Goal: Entertainment & Leisure: Consume media (video, audio)

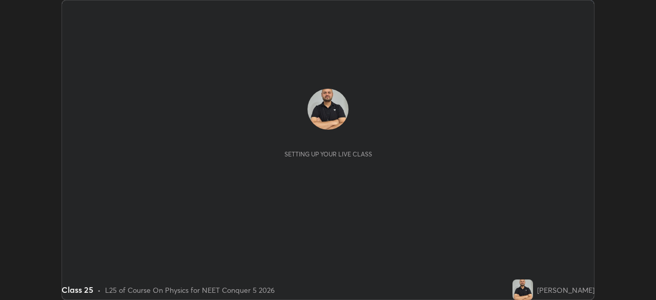
scroll to position [300, 656]
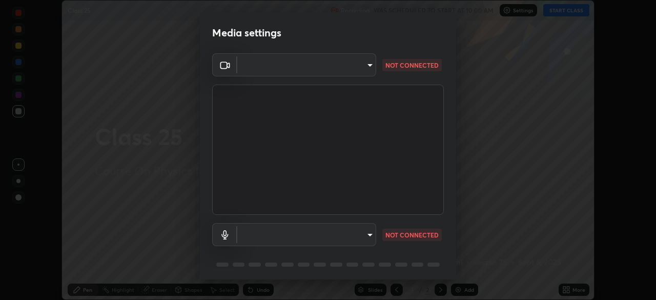
type input "6de8c8c8c69a591e8c739c30eda71f68b62f532a13bcefb910f5f36625bfec2e"
type input "communications"
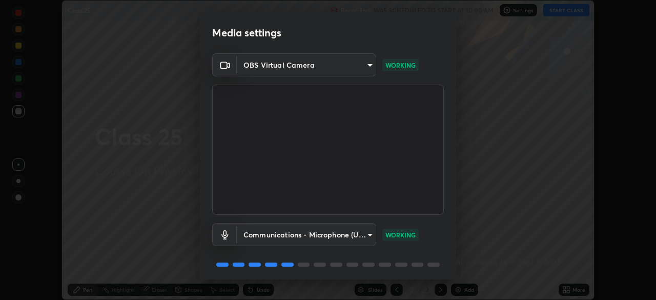
scroll to position [36, 0]
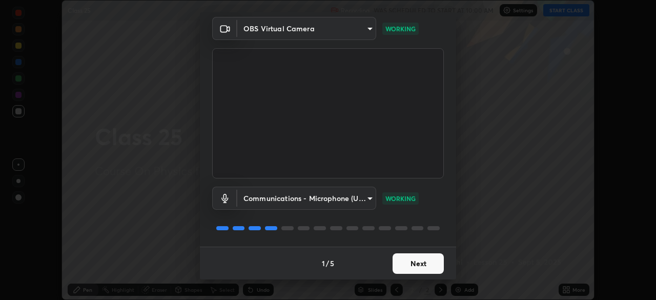
click at [414, 263] on button "Next" at bounding box center [418, 263] width 51 height 21
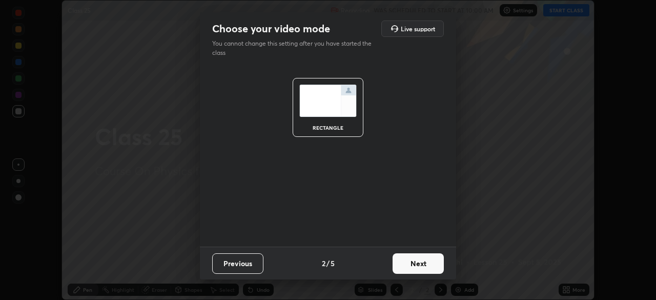
scroll to position [0, 0]
click at [415, 262] on button "Next" at bounding box center [418, 263] width 51 height 21
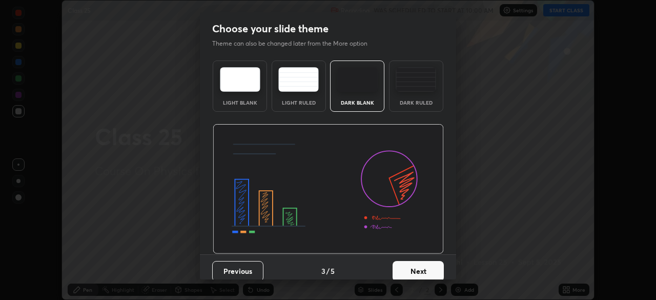
click at [414, 272] on button "Next" at bounding box center [418, 271] width 51 height 21
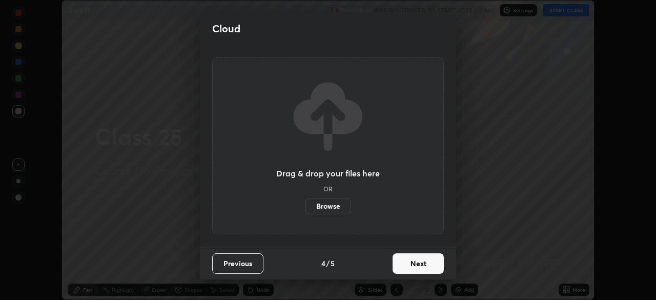
click at [414, 271] on button "Next" at bounding box center [418, 263] width 51 height 21
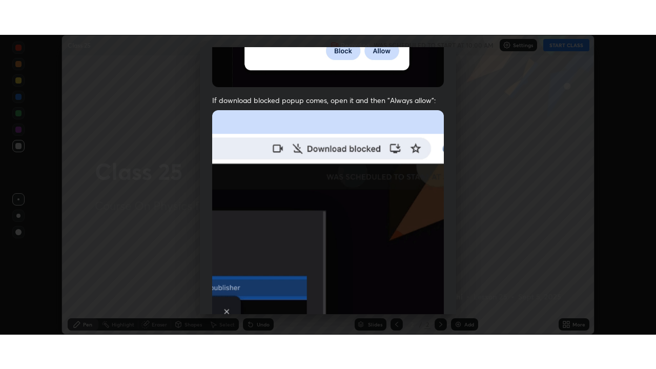
scroll to position [245, 0]
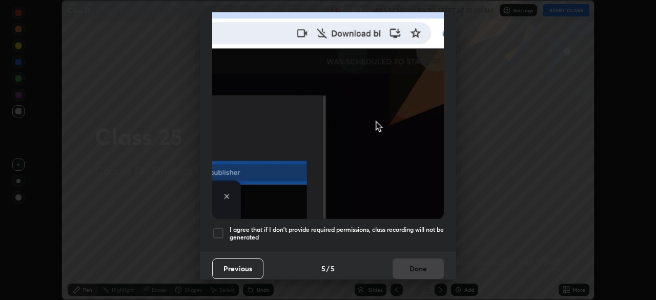
click at [221, 228] on div at bounding box center [218, 233] width 12 height 12
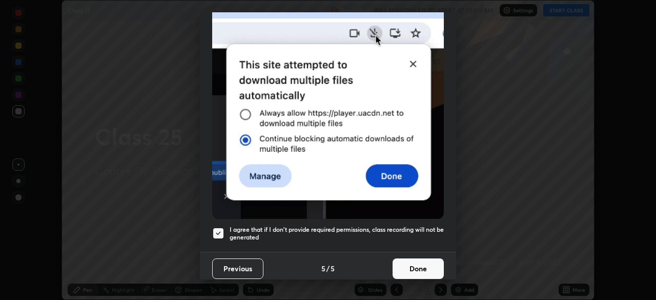
click at [412, 264] on button "Done" at bounding box center [418, 268] width 51 height 21
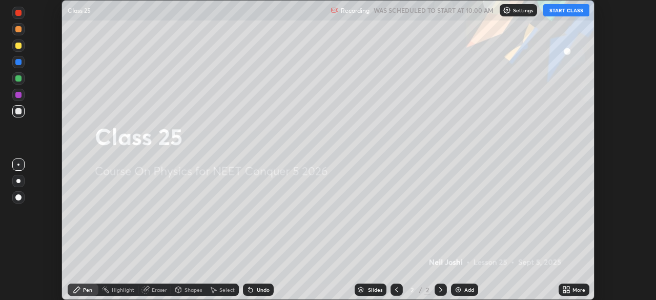
click at [568, 291] on icon at bounding box center [568, 291] width 3 height 3
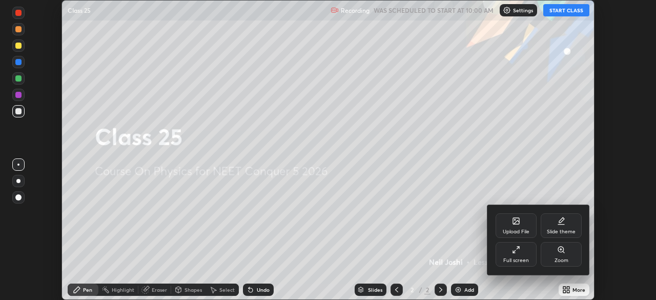
click at [512, 254] on div "Full screen" at bounding box center [516, 254] width 41 height 25
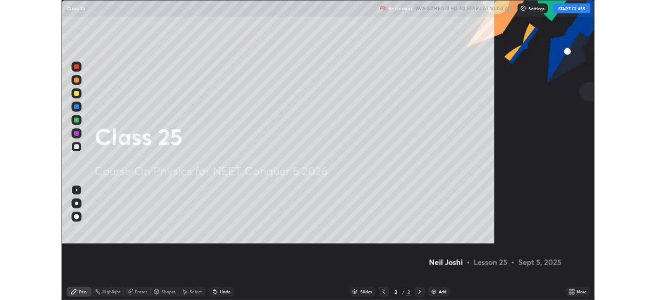
scroll to position [369, 656]
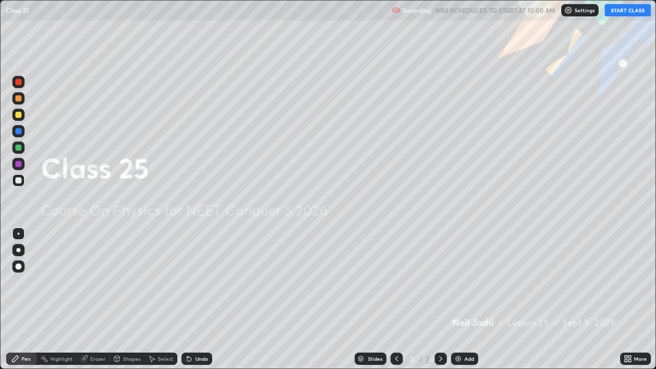
click at [616, 14] on button "START CLASS" at bounding box center [628, 10] width 46 height 12
click at [465, 299] on div "Add" at bounding box center [469, 358] width 10 height 5
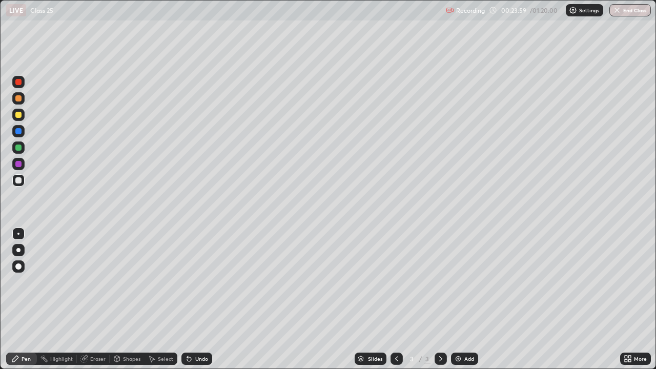
click at [20, 250] on div at bounding box center [18, 250] width 4 height 4
click at [19, 115] on div at bounding box center [18, 115] width 6 height 6
click at [193, 299] on div "Undo" at bounding box center [196, 359] width 31 height 12
click at [195, 299] on div "Undo" at bounding box center [201, 358] width 13 height 5
click at [196, 299] on div "Undo" at bounding box center [201, 358] width 13 height 5
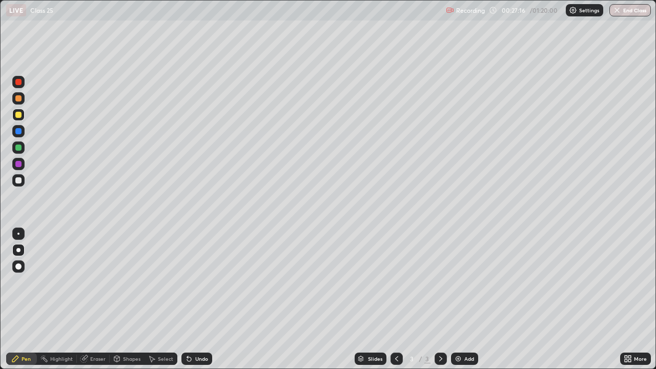
click at [461, 299] on div "Add" at bounding box center [464, 359] width 27 height 12
click at [187, 299] on icon at bounding box center [187, 356] width 1 height 1
click at [193, 299] on div "Undo" at bounding box center [196, 359] width 31 height 12
click at [195, 299] on div "Undo" at bounding box center [201, 358] width 13 height 5
click at [188, 299] on icon at bounding box center [189, 359] width 4 height 4
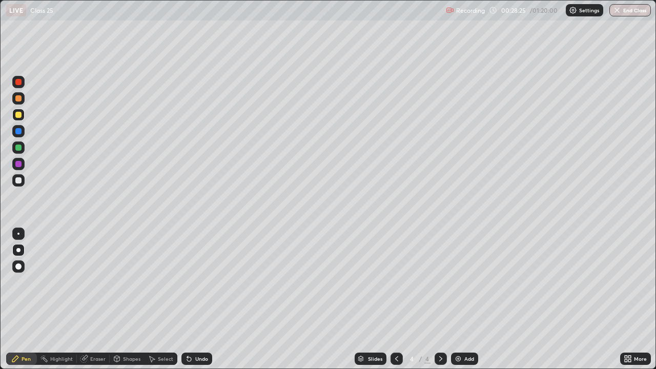
click at [90, 299] on div "Eraser" at bounding box center [93, 359] width 33 height 12
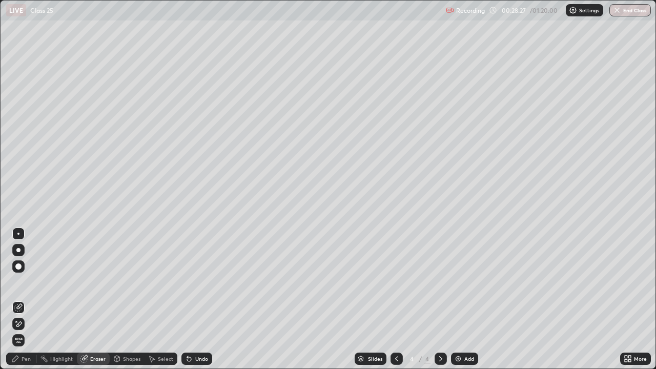
click at [23, 299] on div "Pen" at bounding box center [26, 358] width 9 height 5
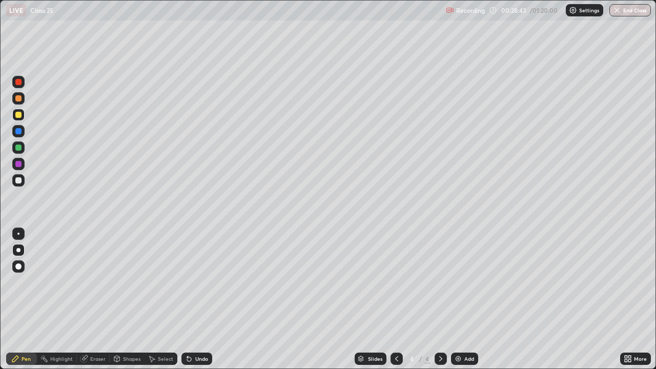
click at [193, 299] on div "Undo" at bounding box center [196, 359] width 31 height 12
click at [195, 299] on div "Undo" at bounding box center [201, 358] width 13 height 5
click at [199, 299] on div "Undo" at bounding box center [196, 359] width 31 height 12
click at [196, 299] on div "Undo" at bounding box center [201, 358] width 13 height 5
click at [198, 299] on div "Undo" at bounding box center [196, 359] width 31 height 12
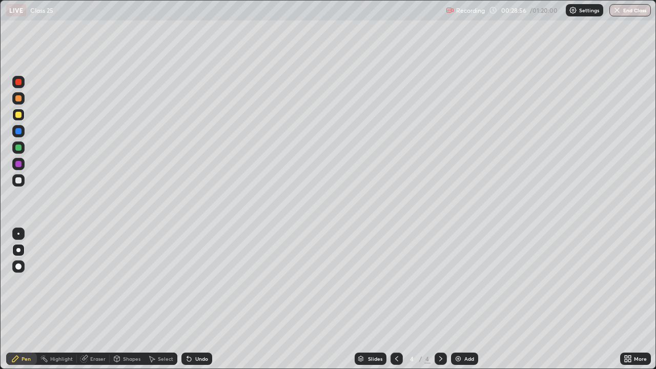
click at [209, 299] on div "Undo" at bounding box center [196, 359] width 31 height 12
click at [96, 299] on div "Eraser" at bounding box center [93, 359] width 33 height 12
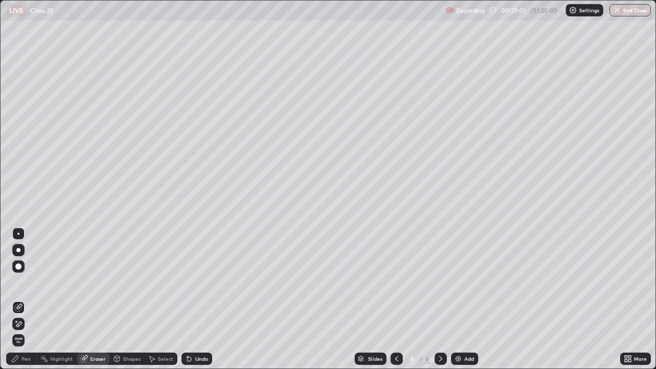
click at [29, 299] on div "Pen" at bounding box center [26, 358] width 9 height 5
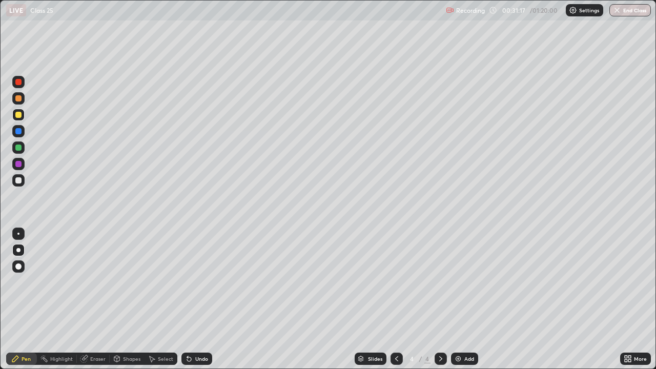
click at [98, 299] on div "Eraser" at bounding box center [97, 358] width 15 height 5
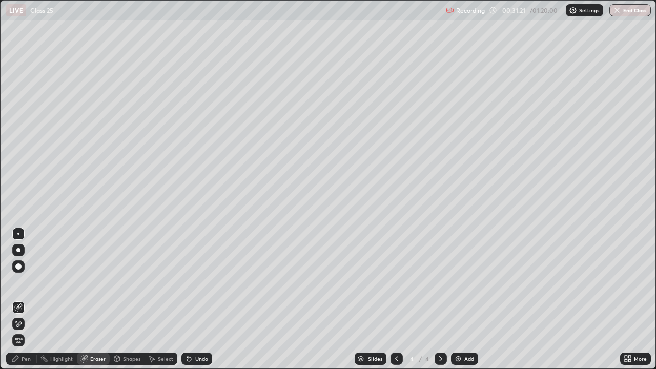
click at [27, 299] on div "Pen" at bounding box center [26, 358] width 9 height 5
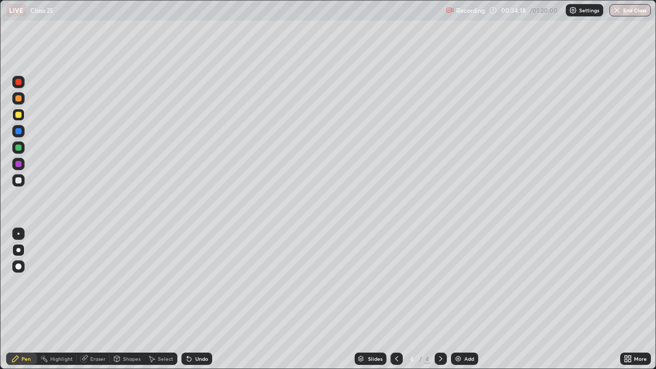
click at [468, 299] on div "Add" at bounding box center [469, 358] width 10 height 5
click at [19, 148] on div at bounding box center [18, 148] width 6 height 6
click at [20, 85] on div at bounding box center [18, 82] width 6 height 6
click at [19, 116] on div at bounding box center [18, 115] width 6 height 6
click at [18, 115] on div at bounding box center [18, 115] width 6 height 6
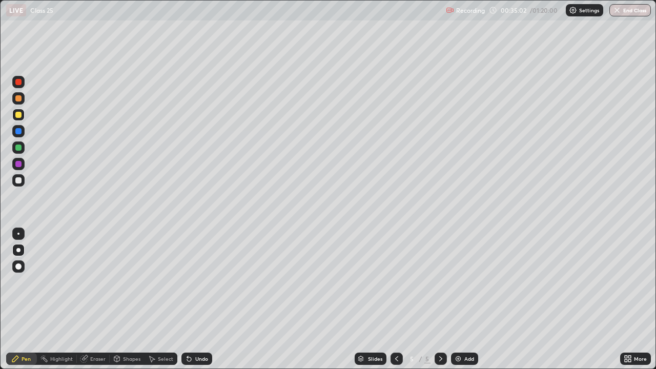
click at [18, 117] on div at bounding box center [18, 115] width 6 height 6
click at [18, 147] on div at bounding box center [18, 148] width 6 height 6
click at [461, 299] on div "Add" at bounding box center [464, 359] width 27 height 12
click at [18, 113] on div at bounding box center [18, 115] width 6 height 6
click at [196, 299] on div "Undo" at bounding box center [196, 359] width 31 height 12
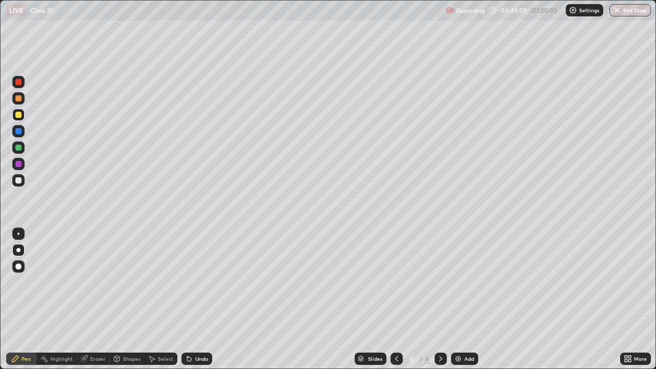
click at [18, 163] on div at bounding box center [18, 164] width 6 height 6
click at [19, 114] on div at bounding box center [18, 115] width 6 height 6
click at [19, 182] on div at bounding box center [18, 180] width 6 height 6
click at [196, 299] on div "Undo" at bounding box center [201, 358] width 13 height 5
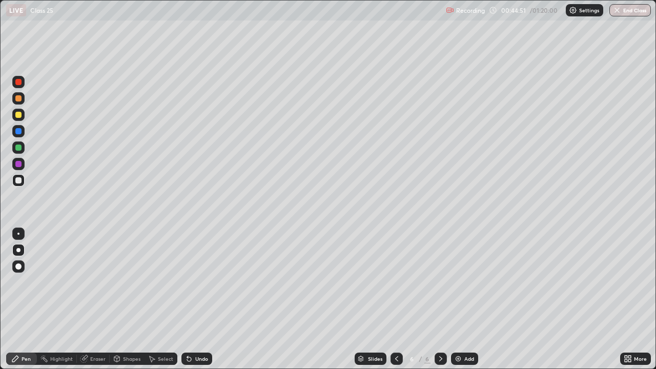
click at [462, 299] on div "Add" at bounding box center [464, 359] width 27 height 12
click at [17, 113] on div at bounding box center [18, 115] width 6 height 6
click at [17, 142] on div at bounding box center [18, 147] width 12 height 12
click at [18, 115] on div at bounding box center [18, 115] width 6 height 6
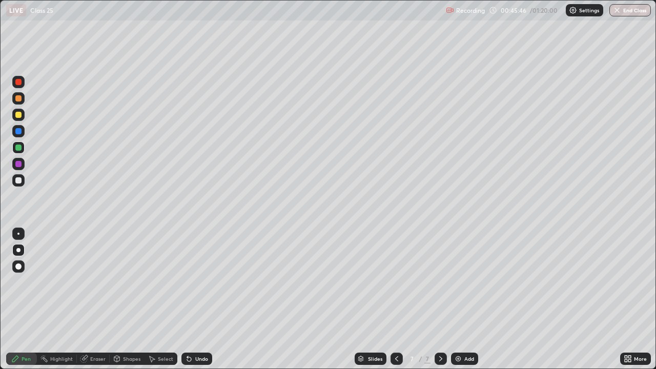
click at [19, 116] on div at bounding box center [18, 115] width 6 height 6
click at [470, 299] on div "Add" at bounding box center [469, 358] width 10 height 5
click at [16, 180] on div at bounding box center [18, 180] width 6 height 6
click at [19, 114] on div at bounding box center [18, 115] width 6 height 6
click at [18, 131] on div at bounding box center [18, 131] width 6 height 6
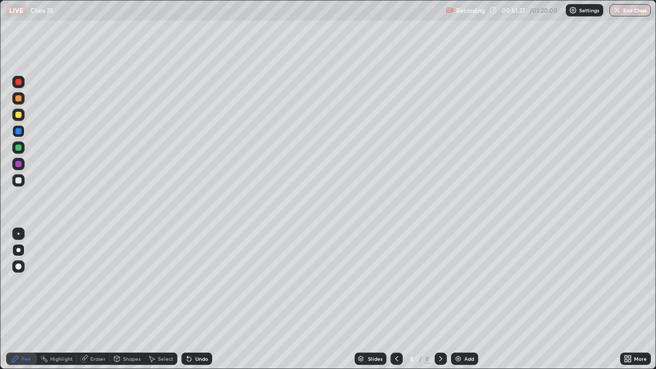
click at [196, 299] on div "Undo" at bounding box center [196, 359] width 31 height 12
click at [197, 299] on div "Undo" at bounding box center [196, 359] width 31 height 12
click at [198, 299] on div "Undo" at bounding box center [196, 359] width 31 height 12
click at [197, 299] on div "Undo" at bounding box center [196, 359] width 31 height 12
click at [191, 299] on div "Undo" at bounding box center [196, 359] width 31 height 12
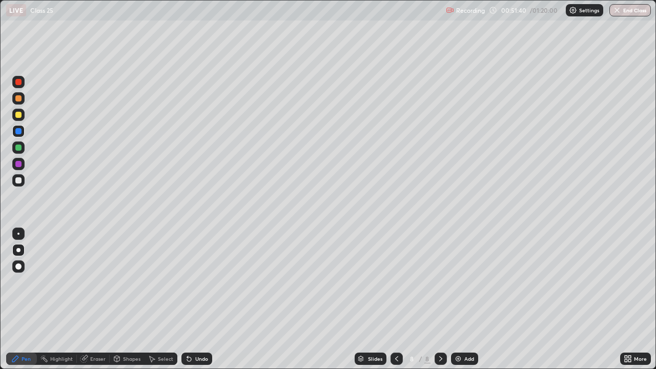
click at [194, 299] on div "Undo" at bounding box center [196, 359] width 31 height 12
click at [19, 117] on div at bounding box center [18, 115] width 6 height 6
click at [19, 115] on div at bounding box center [18, 115] width 6 height 6
click at [19, 83] on div at bounding box center [18, 82] width 6 height 6
click at [17, 81] on div at bounding box center [18, 82] width 6 height 6
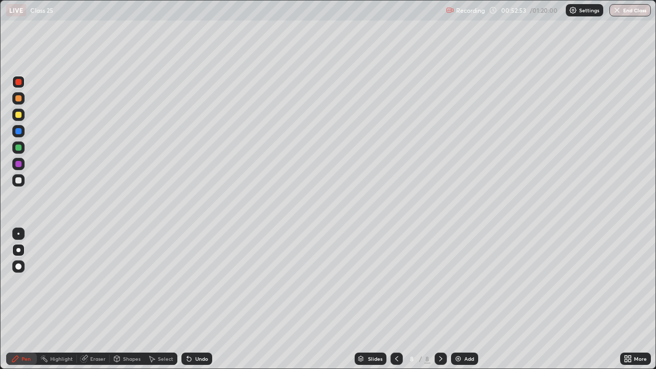
click at [198, 299] on div "Undo" at bounding box center [201, 358] width 13 height 5
click at [96, 299] on div "Eraser" at bounding box center [97, 358] width 15 height 5
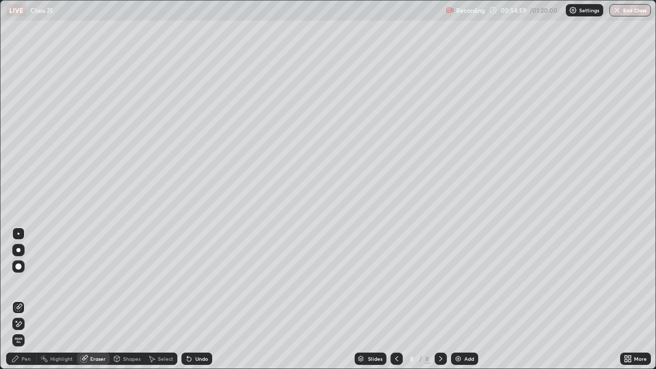
click at [101, 299] on div "Eraser" at bounding box center [97, 358] width 15 height 5
click at [17, 299] on icon at bounding box center [15, 359] width 6 height 6
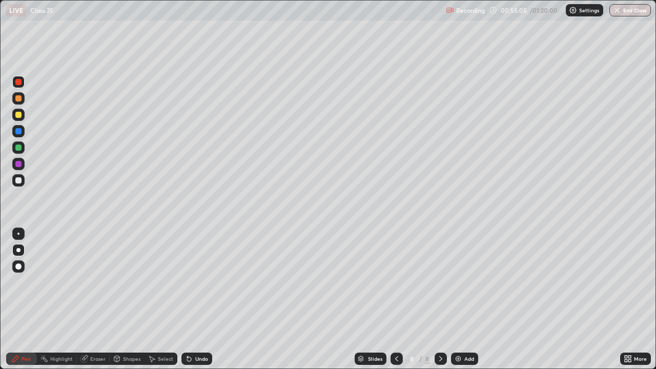
click at [20, 113] on div at bounding box center [18, 115] width 6 height 6
click at [7, 48] on div "Erase all" at bounding box center [18, 185] width 25 height 328
click at [18, 115] on div at bounding box center [18, 115] width 6 height 6
click at [17, 233] on div at bounding box center [18, 234] width 2 height 2
click at [18, 118] on div at bounding box center [18, 115] width 12 height 12
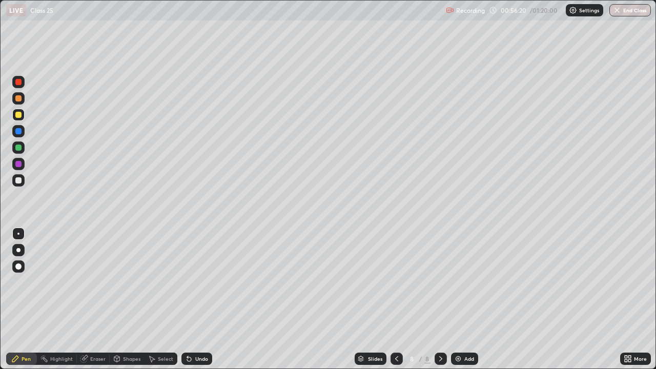
click at [196, 299] on div "Undo" at bounding box center [201, 358] width 13 height 5
click at [191, 299] on icon at bounding box center [189, 359] width 8 height 8
click at [192, 299] on div "Undo" at bounding box center [196, 359] width 31 height 12
click at [202, 299] on div "Undo" at bounding box center [201, 358] width 13 height 5
click at [202, 299] on div "Undo" at bounding box center [196, 359] width 31 height 12
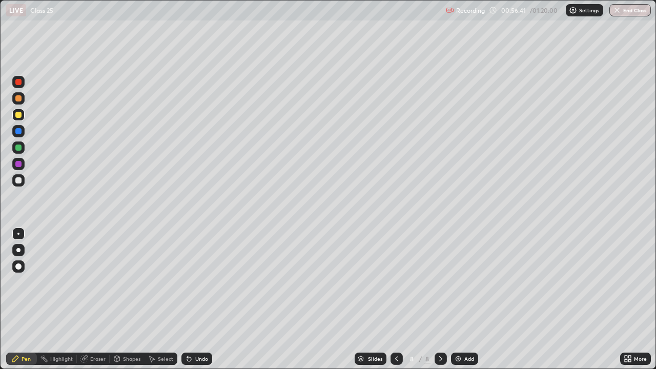
click at [199, 299] on div "Undo" at bounding box center [196, 359] width 31 height 12
click at [198, 299] on div "Undo" at bounding box center [196, 359] width 31 height 12
click at [197, 299] on div "Undo" at bounding box center [196, 359] width 31 height 12
click at [18, 234] on div at bounding box center [18, 234] width 2 height 2
click at [465, 299] on div "Add" at bounding box center [469, 358] width 10 height 5
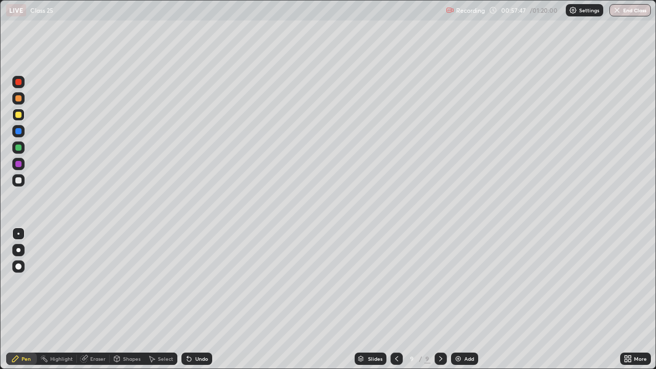
click at [207, 299] on div "Undo" at bounding box center [196, 359] width 31 height 12
click at [20, 246] on div at bounding box center [18, 250] width 12 height 12
click at [20, 84] on div at bounding box center [18, 82] width 6 height 6
click at [17, 119] on div at bounding box center [18, 115] width 12 height 12
click at [21, 149] on div at bounding box center [18, 148] width 6 height 6
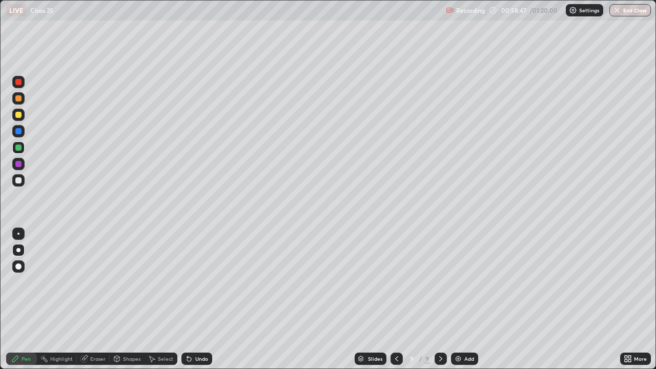
click at [17, 84] on div at bounding box center [18, 82] width 6 height 6
click at [16, 84] on div at bounding box center [18, 82] width 6 height 6
click at [19, 148] on div at bounding box center [18, 148] width 6 height 6
click at [20, 149] on div at bounding box center [18, 148] width 6 height 6
click at [195, 299] on div "Undo" at bounding box center [196, 359] width 31 height 12
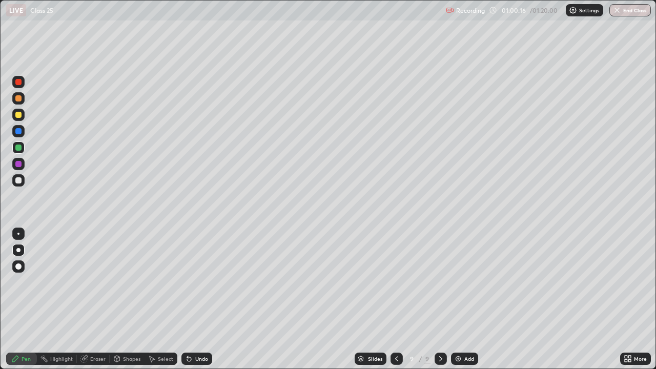
click at [18, 234] on div at bounding box center [18, 234] width 2 height 2
click at [195, 299] on div "Undo" at bounding box center [196, 359] width 31 height 12
click at [196, 299] on div "Undo" at bounding box center [201, 358] width 13 height 5
click at [196, 299] on div "Undo" at bounding box center [196, 359] width 31 height 12
click at [188, 299] on icon at bounding box center [189, 359] width 4 height 4
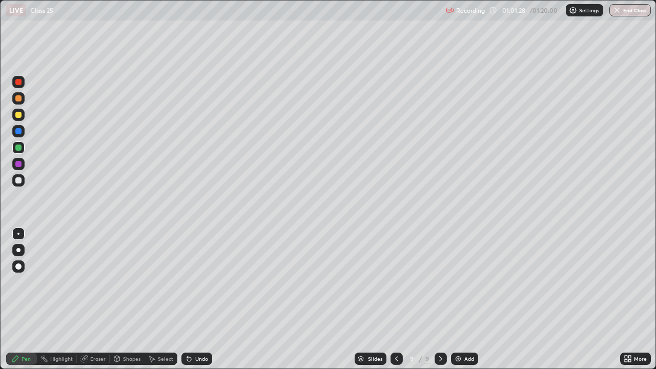
click at [195, 299] on div "Undo" at bounding box center [201, 358] width 13 height 5
click at [197, 299] on div "Undo" at bounding box center [201, 358] width 13 height 5
click at [196, 299] on div "Undo" at bounding box center [201, 358] width 13 height 5
click at [198, 299] on div "Undo" at bounding box center [201, 358] width 13 height 5
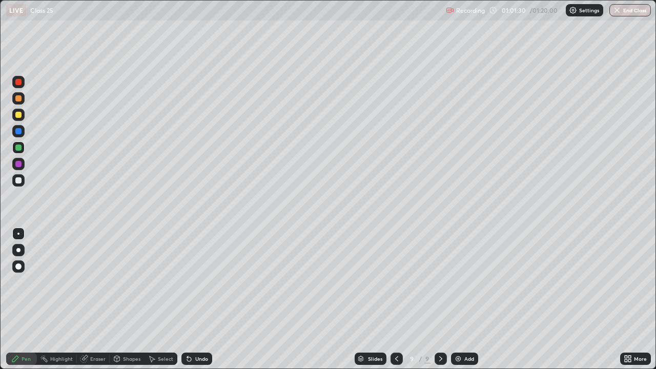
click at [199, 299] on div "Undo" at bounding box center [201, 358] width 13 height 5
click at [199, 299] on div "Undo" at bounding box center [196, 359] width 31 height 12
click at [198, 299] on div "Undo" at bounding box center [201, 358] width 13 height 5
click at [197, 299] on div "Undo" at bounding box center [196, 359] width 31 height 12
click at [64, 299] on div "Highlight" at bounding box center [61, 358] width 23 height 5
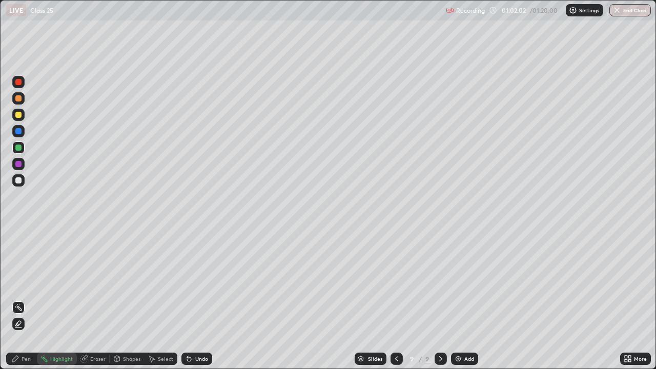
click at [18, 81] on div at bounding box center [18, 82] width 6 height 6
click at [18, 102] on div at bounding box center [18, 98] width 12 height 12
click at [17, 114] on div at bounding box center [18, 115] width 6 height 6
click at [24, 299] on div "Pen" at bounding box center [26, 358] width 9 height 5
click at [459, 299] on img at bounding box center [458, 359] width 8 height 8
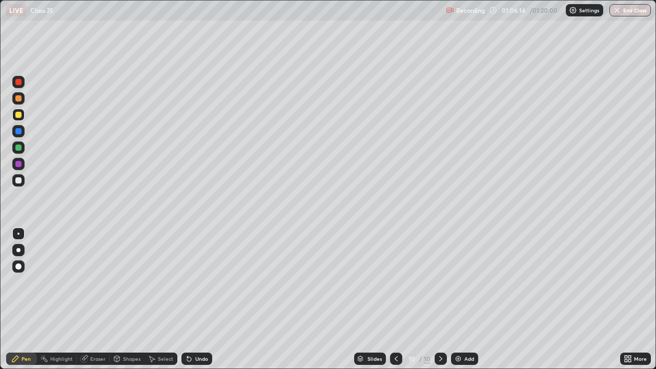
click at [197, 299] on div "Undo" at bounding box center [196, 359] width 31 height 12
click at [19, 84] on div at bounding box center [18, 82] width 6 height 6
click at [18, 85] on div at bounding box center [18, 82] width 6 height 6
click at [19, 145] on div at bounding box center [18, 148] width 6 height 6
click at [18, 146] on div at bounding box center [18, 148] width 6 height 6
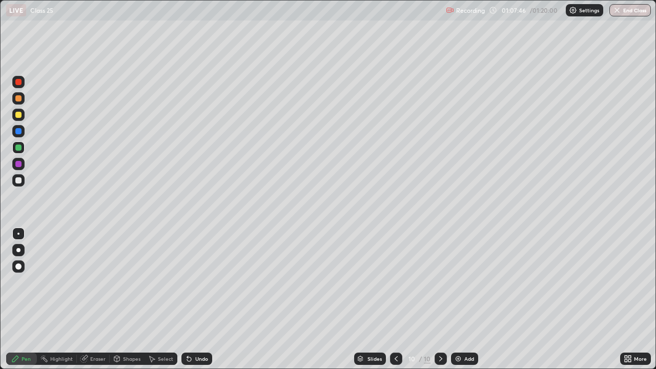
click at [18, 246] on div at bounding box center [18, 250] width 12 height 12
click at [24, 115] on div at bounding box center [18, 115] width 12 height 12
click at [21, 181] on div at bounding box center [18, 180] width 6 height 6
click at [20, 180] on div at bounding box center [18, 180] width 6 height 6
click at [200, 299] on div "Undo" at bounding box center [201, 358] width 13 height 5
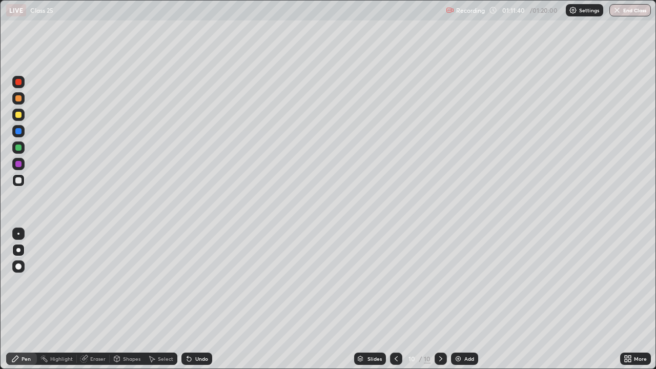
click at [199, 299] on div "Undo" at bounding box center [196, 359] width 31 height 12
click at [200, 299] on div "Undo" at bounding box center [196, 359] width 31 height 12
click at [198, 299] on div "Undo" at bounding box center [196, 359] width 31 height 12
click at [205, 299] on div "Undo" at bounding box center [201, 358] width 13 height 5
click at [24, 117] on div at bounding box center [18, 115] width 12 height 12
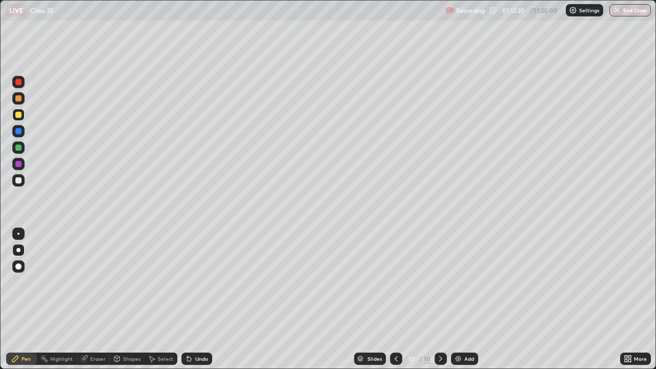
click at [21, 113] on div at bounding box center [18, 115] width 6 height 6
click at [163, 299] on div "Select" at bounding box center [161, 359] width 33 height 12
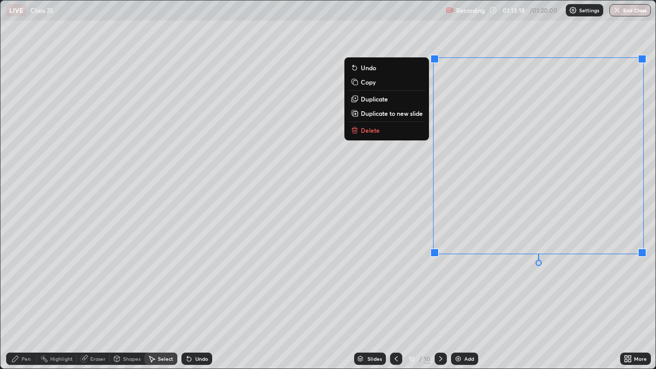
click at [401, 113] on p "Duplicate to new slide" at bounding box center [392, 113] width 62 height 8
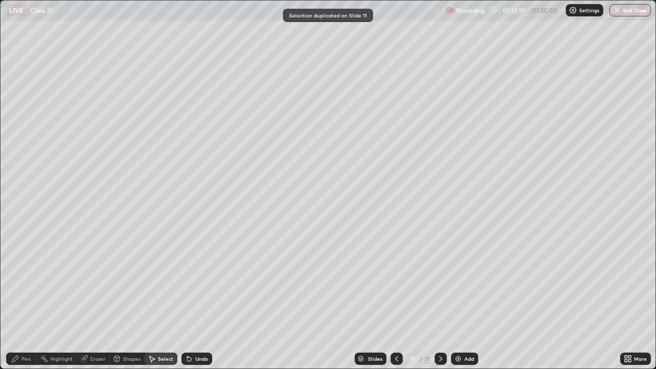
click at [396, 299] on icon at bounding box center [397, 359] width 8 height 8
click at [24, 299] on div "Pen" at bounding box center [26, 358] width 9 height 5
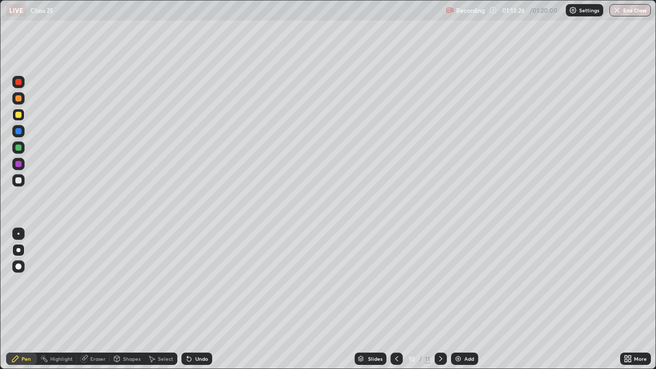
click at [20, 166] on div at bounding box center [18, 164] width 6 height 6
click at [18, 164] on div at bounding box center [18, 164] width 6 height 6
click at [194, 299] on div "Undo" at bounding box center [196, 359] width 31 height 12
click at [19, 115] on div at bounding box center [18, 115] width 6 height 6
click at [18, 113] on div at bounding box center [18, 115] width 6 height 6
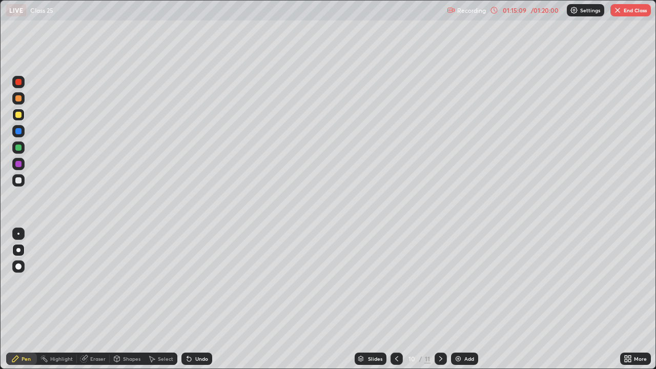
click at [198, 299] on div "Undo" at bounding box center [201, 358] width 13 height 5
click at [197, 299] on div "Undo" at bounding box center [201, 358] width 13 height 5
click at [440, 299] on icon at bounding box center [441, 359] width 8 height 8
click at [19, 166] on div at bounding box center [18, 164] width 6 height 6
click at [201, 299] on div "Undo" at bounding box center [196, 359] width 31 height 12
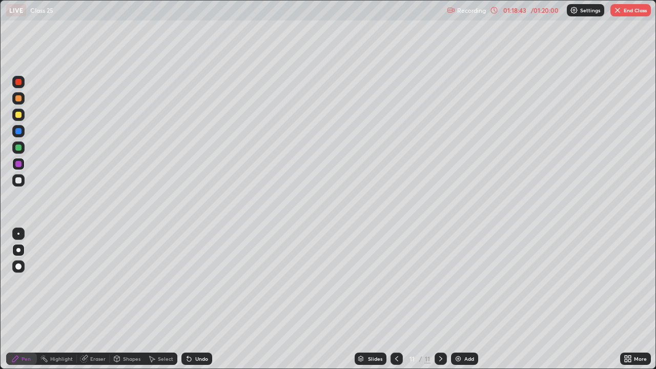
click at [23, 115] on div at bounding box center [18, 115] width 12 height 12
click at [187, 299] on icon at bounding box center [187, 356] width 1 height 1
click at [394, 299] on icon at bounding box center [397, 359] width 8 height 8
click at [437, 299] on icon at bounding box center [441, 359] width 8 height 8
click at [16, 149] on div at bounding box center [18, 148] width 6 height 6
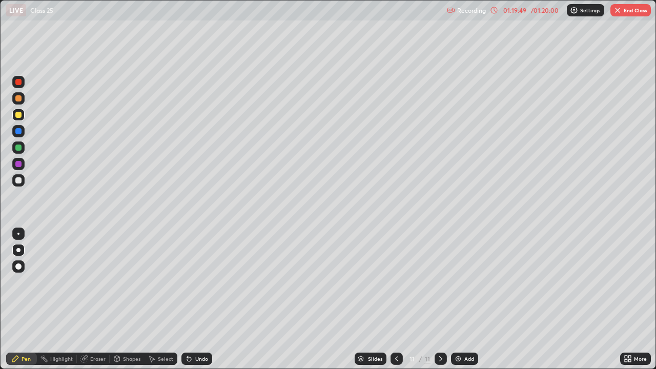
click at [18, 149] on div at bounding box center [18, 148] width 6 height 6
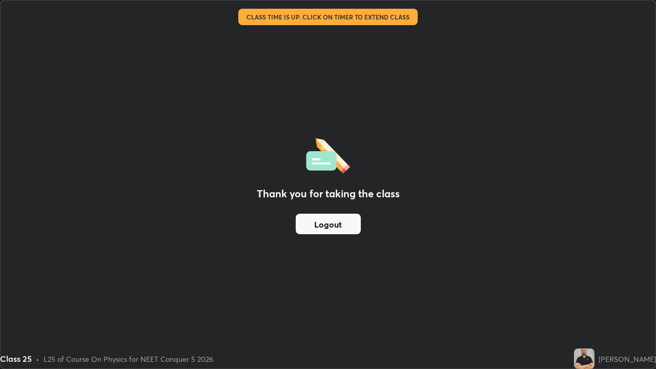
click at [473, 260] on div "Thank you for taking the class Logout" at bounding box center [328, 185] width 655 height 368
click at [476, 270] on div "Thank you for taking the class Logout" at bounding box center [328, 185] width 655 height 368
click at [349, 221] on button "Logout" at bounding box center [328, 224] width 65 height 21
click at [345, 222] on button "Logout" at bounding box center [328, 224] width 65 height 21
click at [352, 223] on button "Logout" at bounding box center [328, 224] width 65 height 21
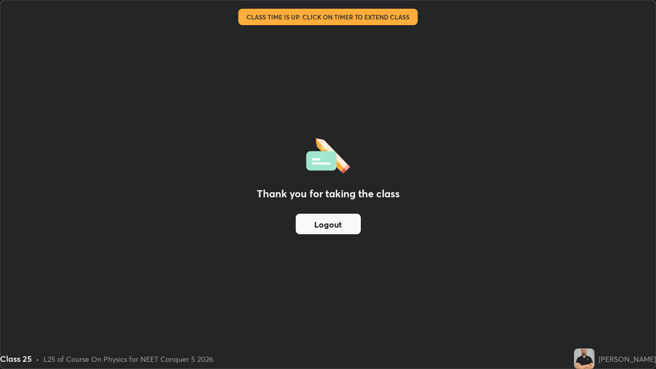
click at [514, 176] on div "Thank you for taking the class Logout" at bounding box center [328, 185] width 655 height 368
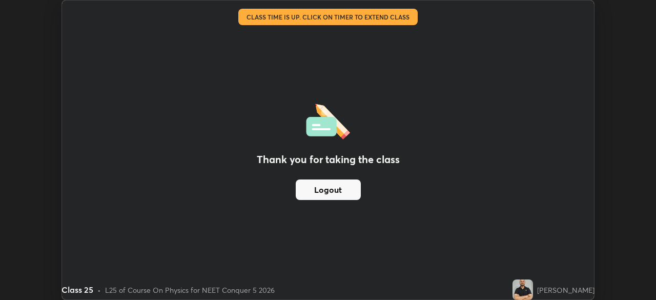
scroll to position [50952, 50596]
